Goal: Navigation & Orientation: Find specific page/section

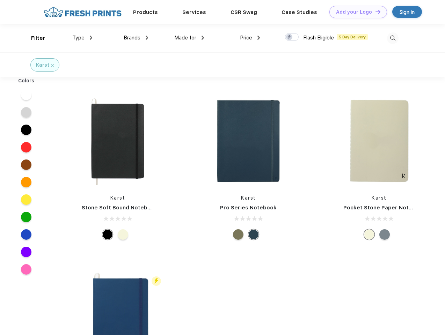
click at [355, 12] on link "Add your Logo Design Tool" at bounding box center [358, 12] width 58 height 12
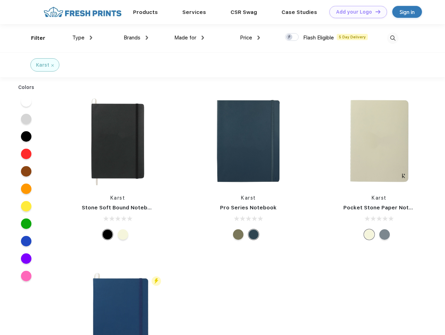
click at [0, 0] on div "Design Tool" at bounding box center [0, 0] width 0 height 0
click at [375, 12] on link "Add your Logo Design Tool" at bounding box center [358, 12] width 58 height 12
click at [34, 38] on div "Filter" at bounding box center [38, 38] width 14 height 8
click at [82, 38] on span "Type" at bounding box center [78, 38] width 12 height 6
click at [136, 38] on span "Brands" at bounding box center [132, 38] width 17 height 6
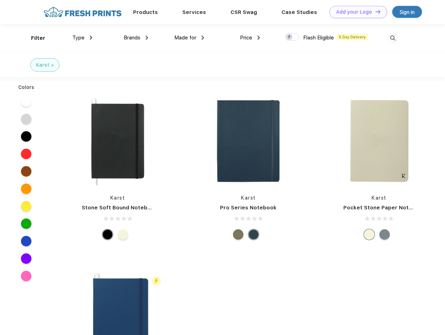
click at [189, 38] on span "Made for" at bounding box center [185, 38] width 22 height 6
click at [250, 38] on span "Price" at bounding box center [246, 38] width 12 height 6
click at [292, 37] on div at bounding box center [292, 37] width 14 height 8
click at [289, 37] on input "checkbox" at bounding box center [287, 35] width 5 height 5
click at [393, 38] on img at bounding box center [393, 38] width 12 height 12
